Goal: Transaction & Acquisition: Subscribe to service/newsletter

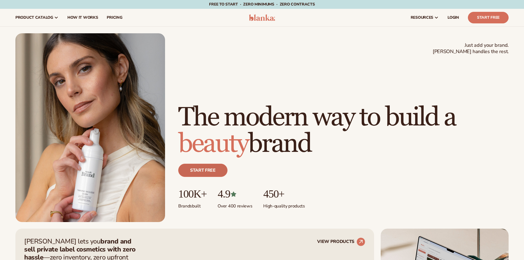
click at [218, 170] on link "Start free" at bounding box center [202, 170] width 49 height 13
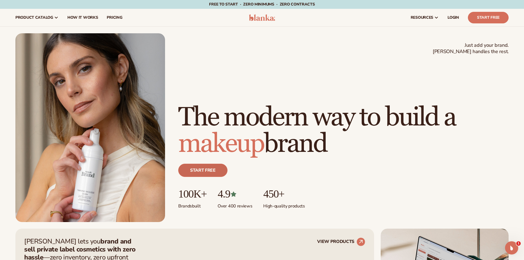
click at [203, 174] on link "Start free" at bounding box center [202, 170] width 49 height 13
